Goal: Information Seeking & Learning: Learn about a topic

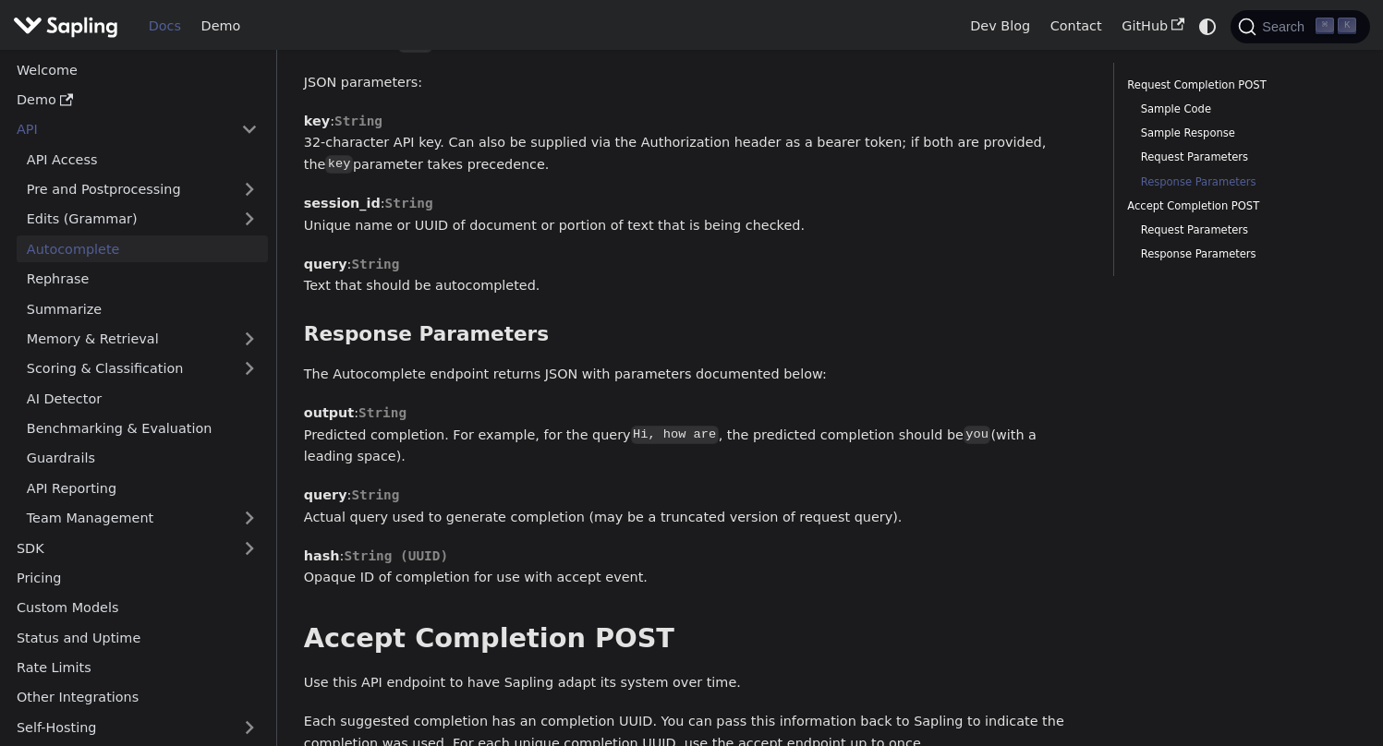
scroll to position [1064, 0]
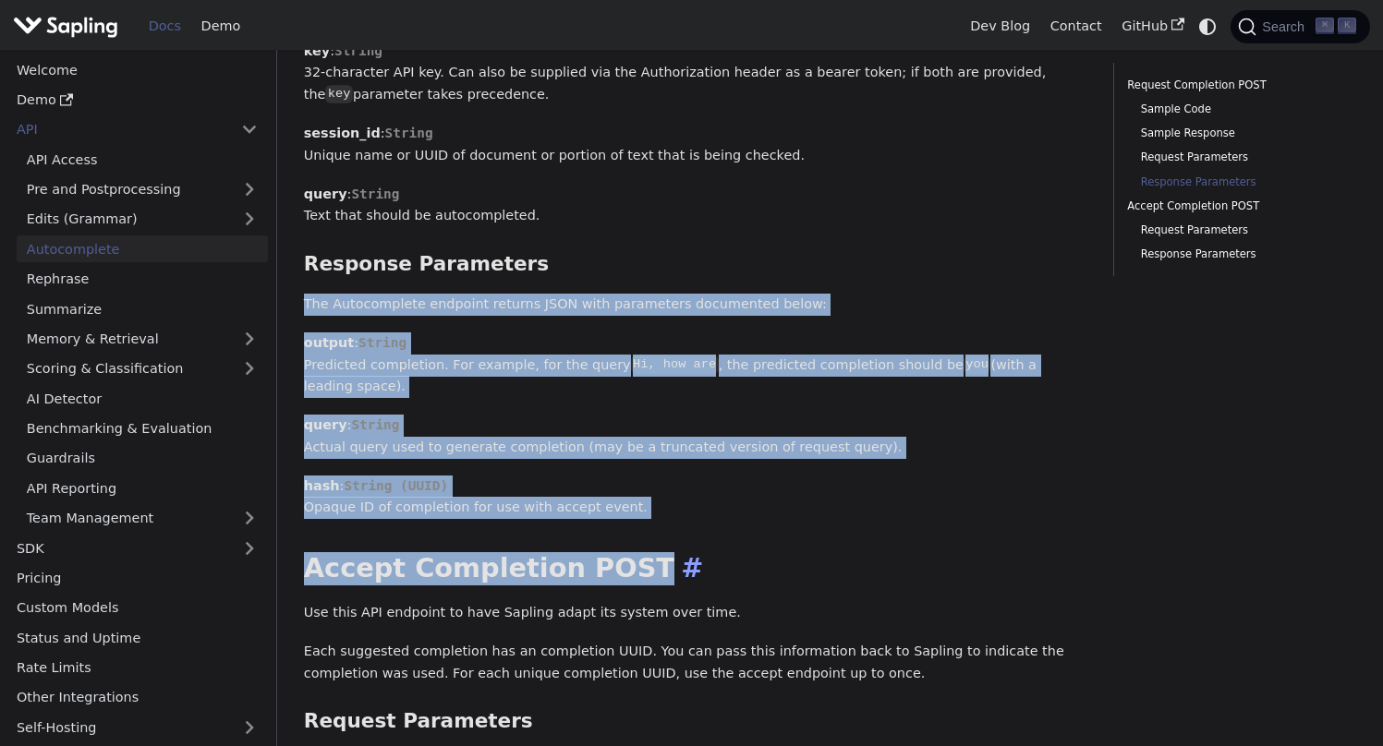
drag, startPoint x: 287, startPoint y: 299, endPoint x: 741, endPoint y: 570, distance: 528.2
click at [732, 569] on div "API Autocomplete On this page Autocomplete [PERSON_NAME]'s autocomplete provide…" at bounding box center [830, 171] width 1106 height 2371
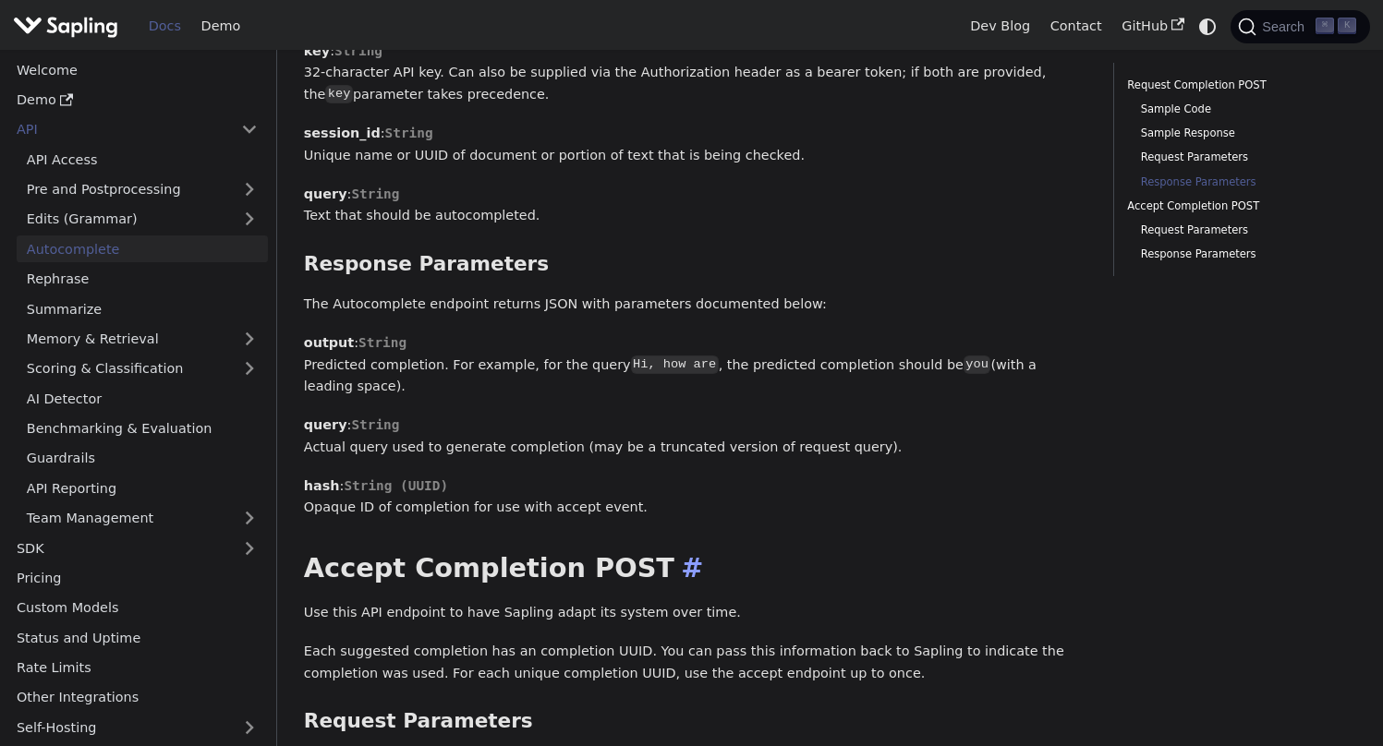
click at [793, 567] on h2 "Accept Completion POST ​" at bounding box center [695, 568] width 782 height 33
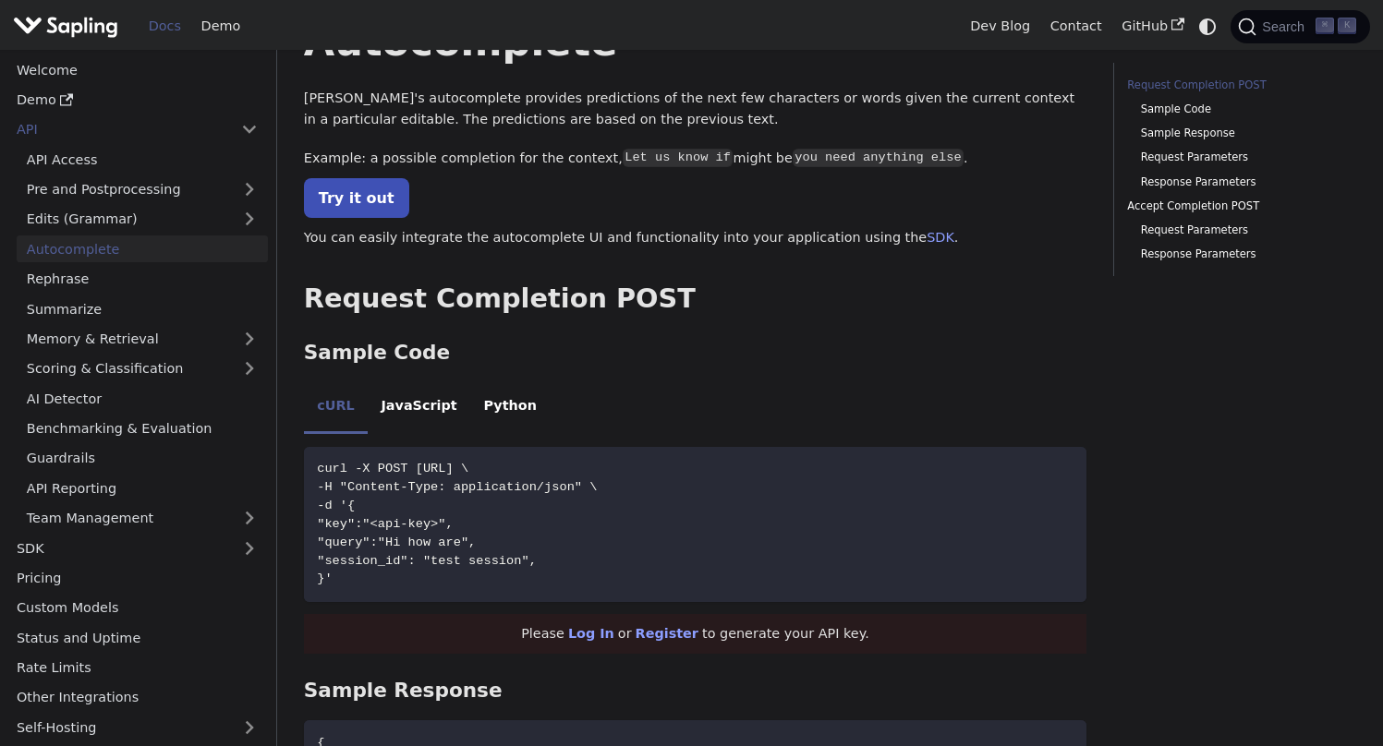
scroll to position [84, 0]
click at [1022, 27] on link "Dev Blog" at bounding box center [999, 26] width 79 height 29
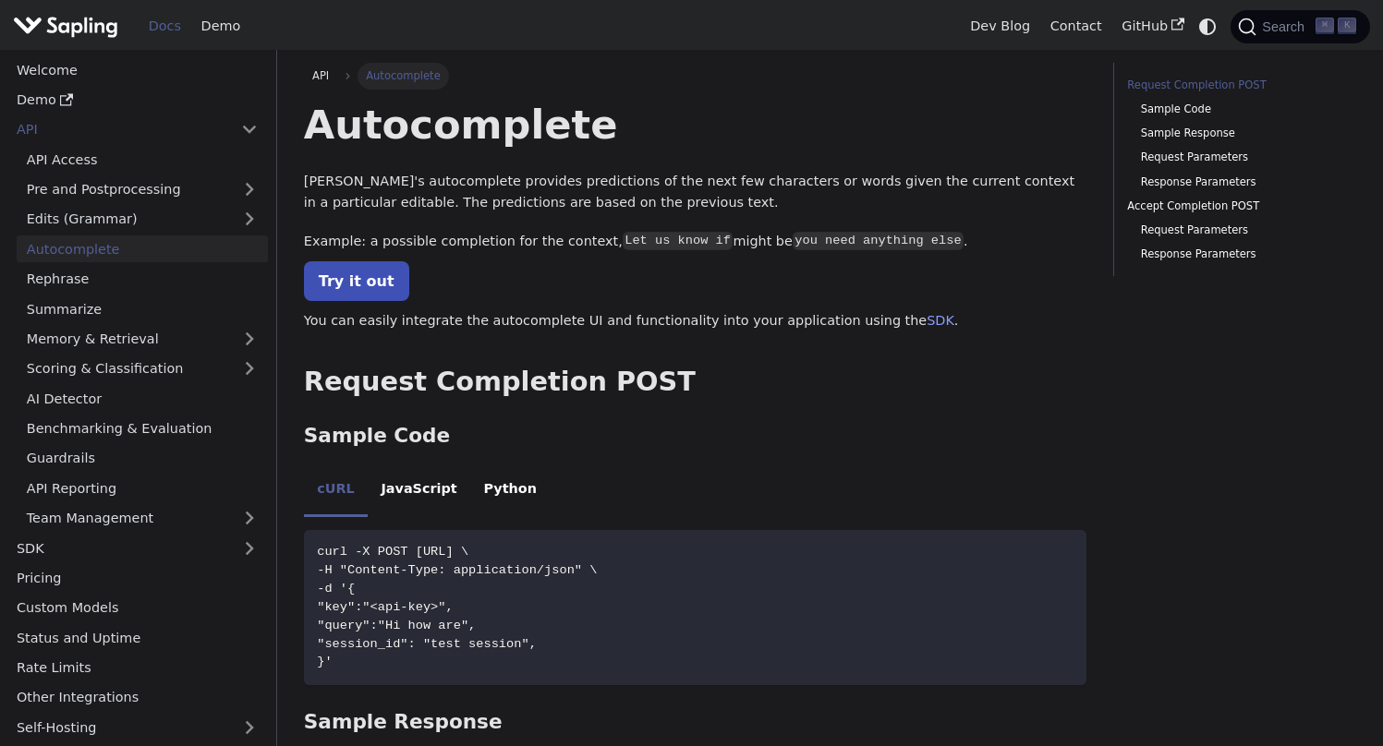
scroll to position [84, 0]
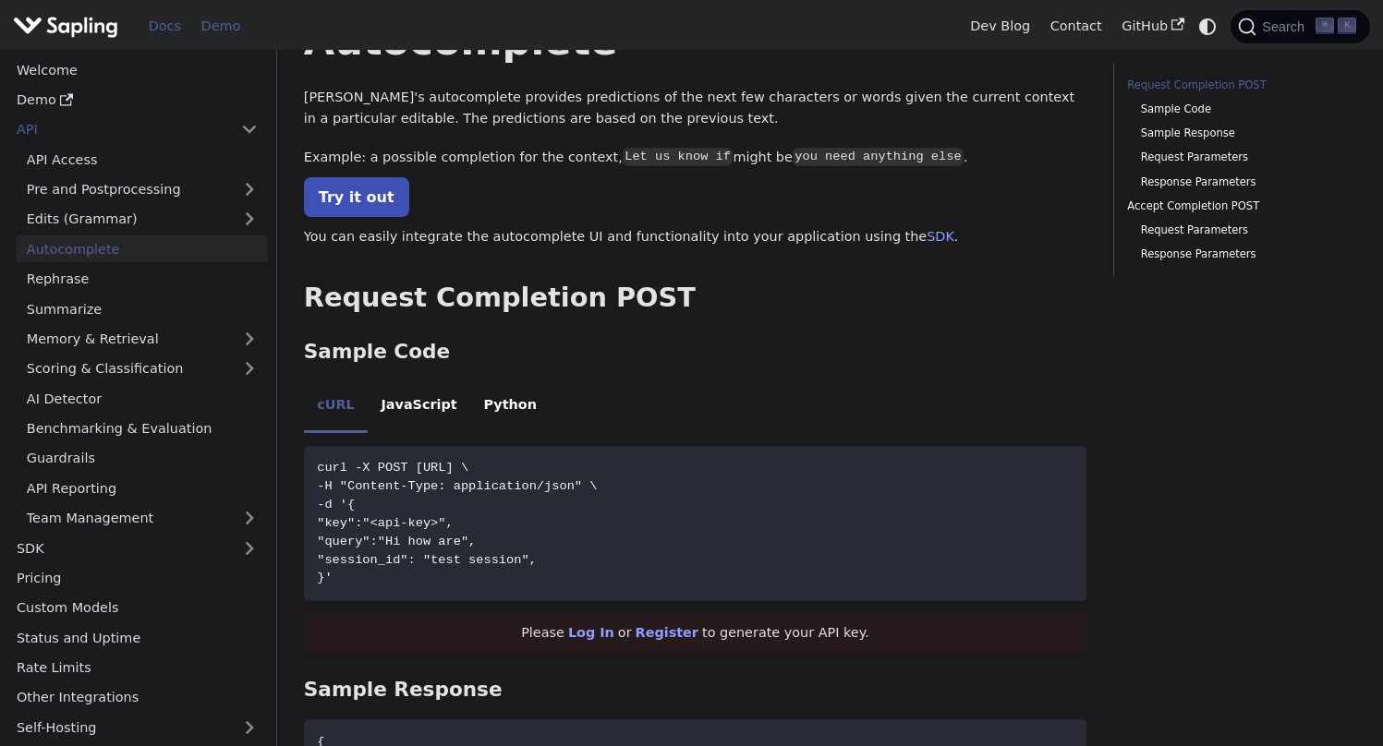
click at [224, 33] on link "Demo" at bounding box center [220, 26] width 59 height 29
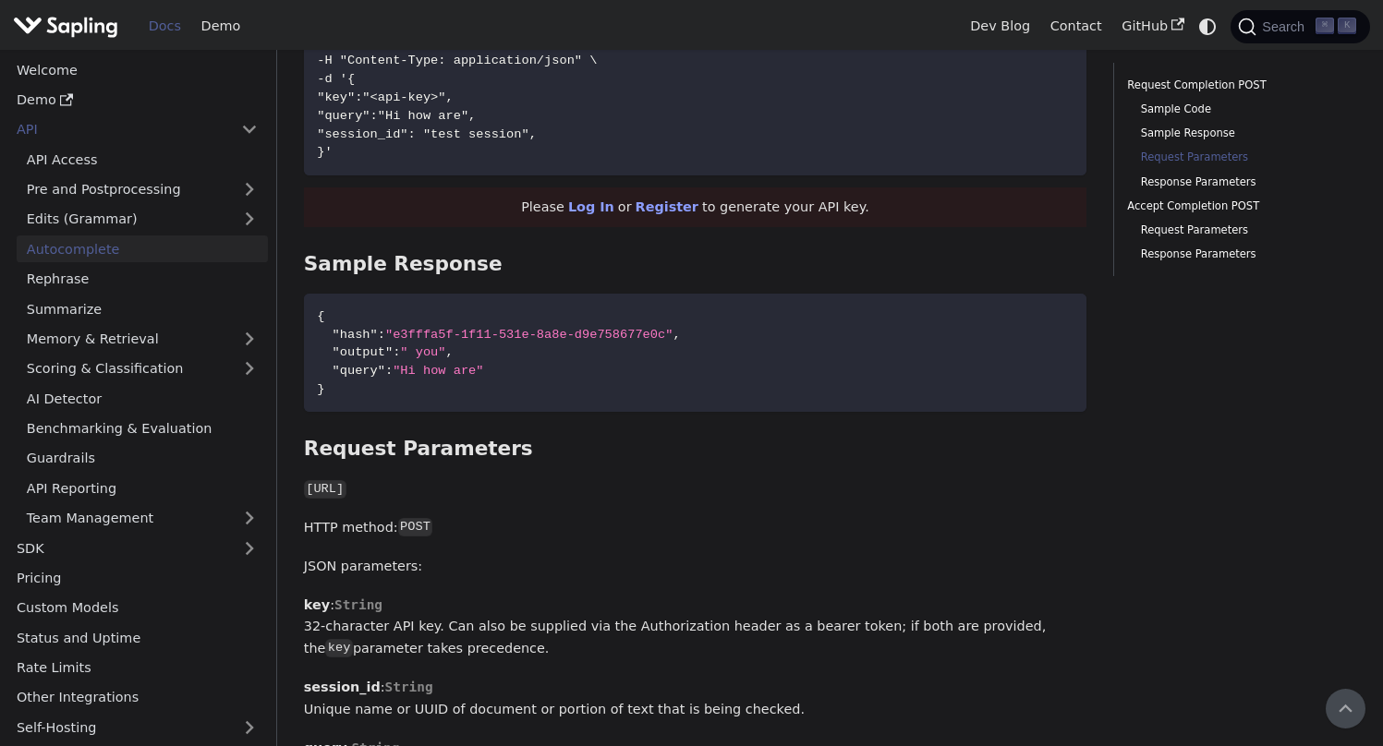
scroll to position [0, 0]
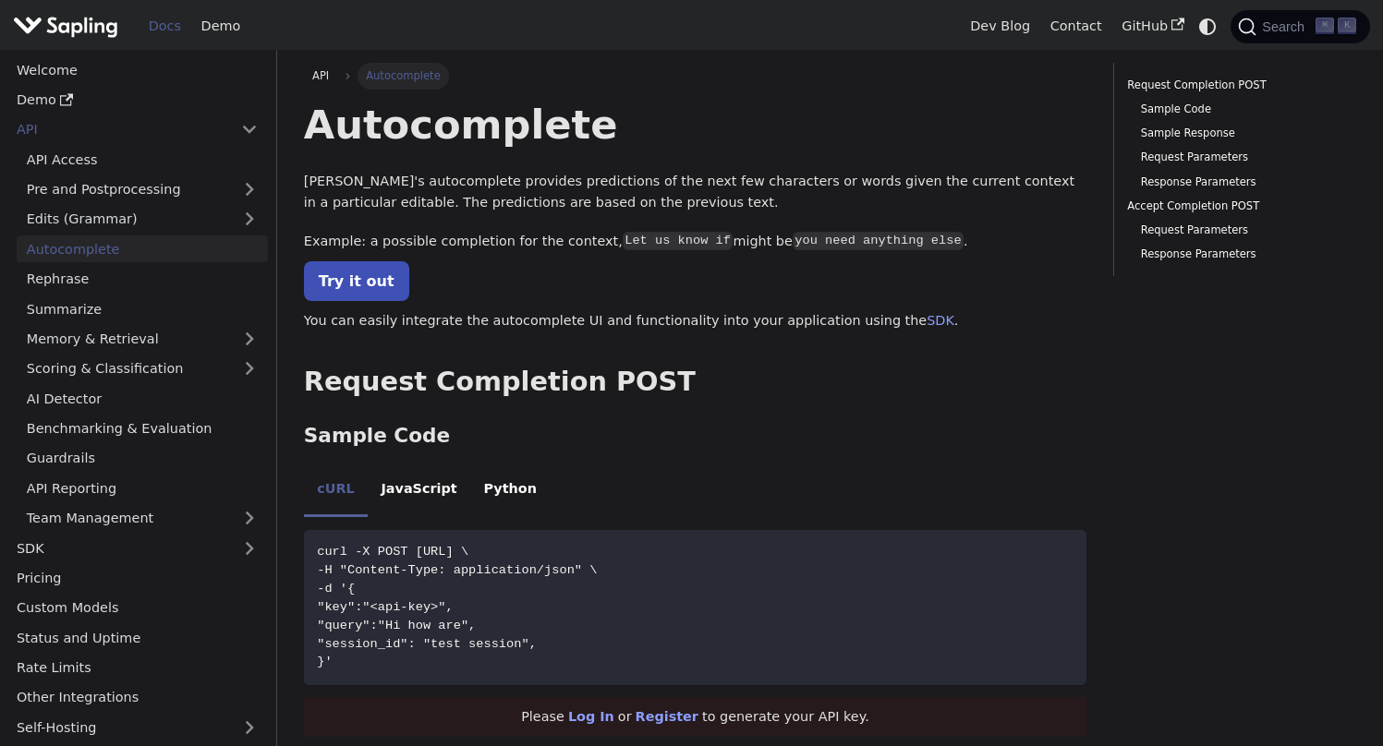
click at [87, 19] on img "Main" at bounding box center [65, 26] width 105 height 27
